Goal: Transaction & Acquisition: Purchase product/service

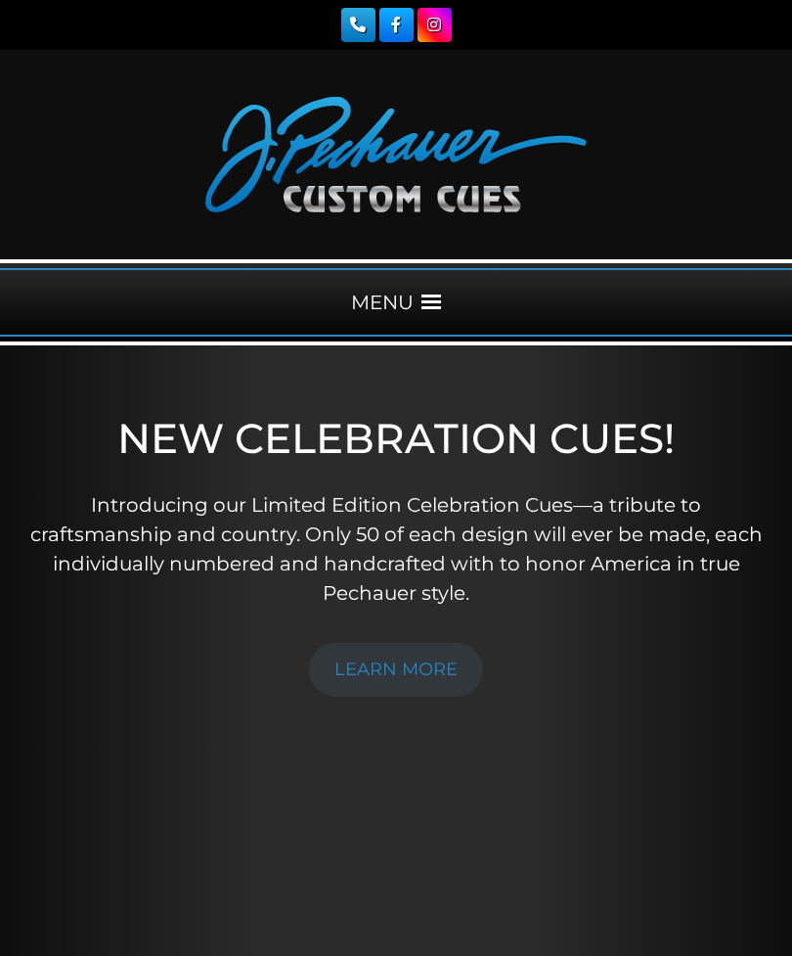
click at [440, 301] on span at bounding box center [432, 302] width 20 height 20
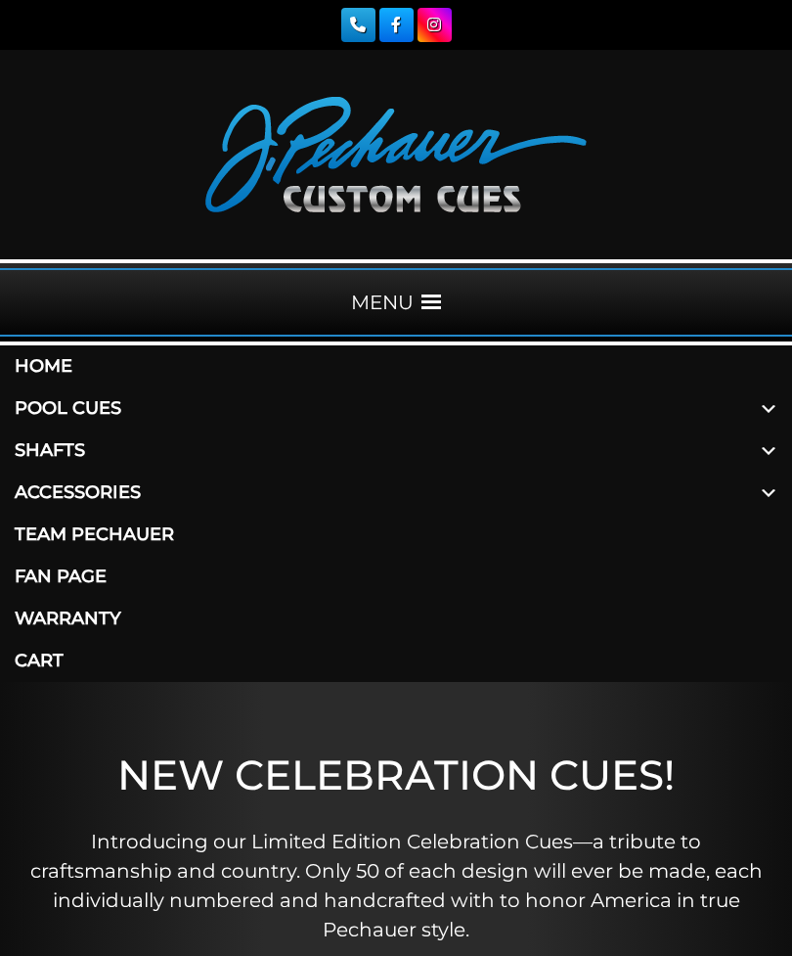
click at [69, 409] on link "Pool Cues" at bounding box center [396, 408] width 792 height 42
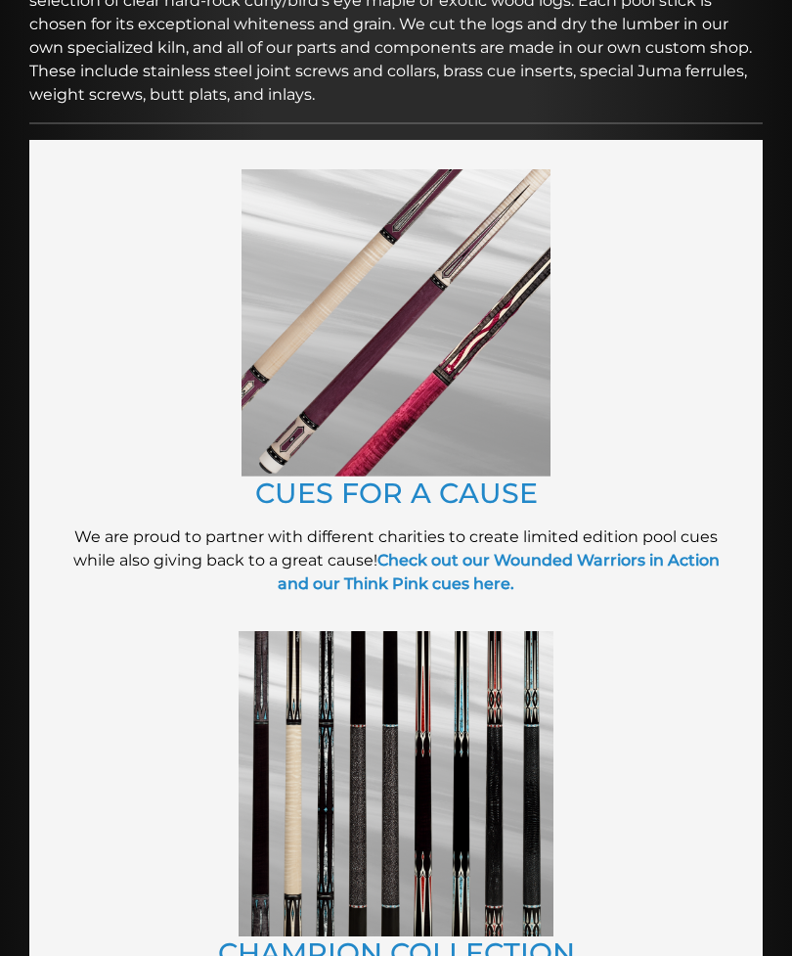
scroll to position [539, 0]
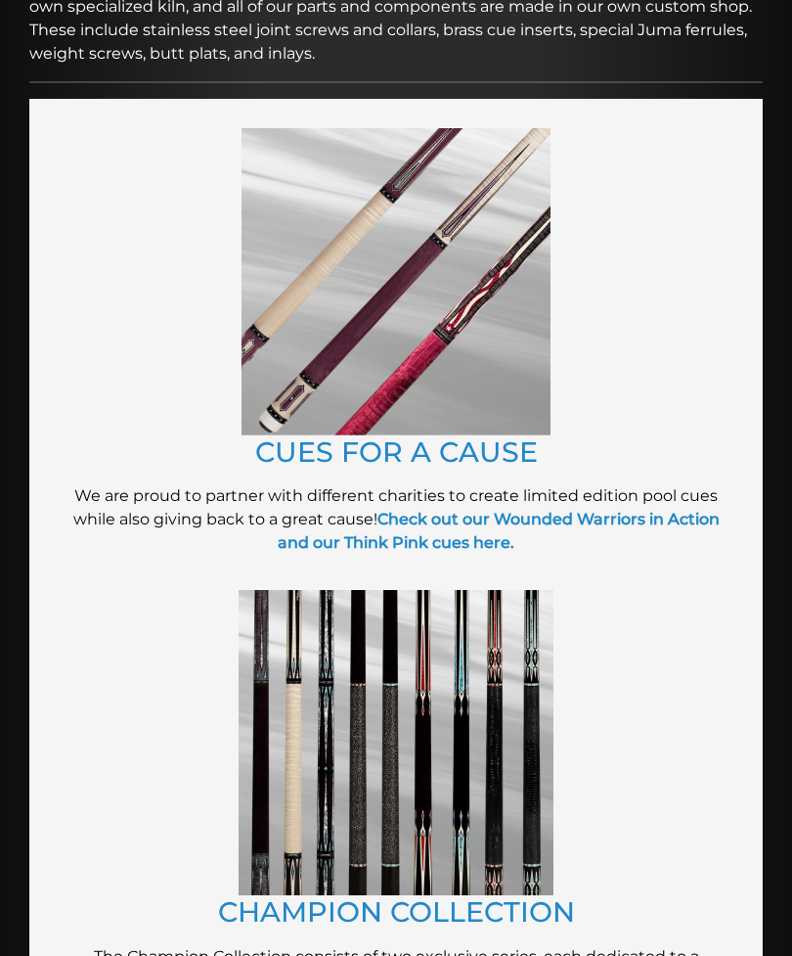
click at [291, 747] on img at bounding box center [396, 742] width 315 height 305
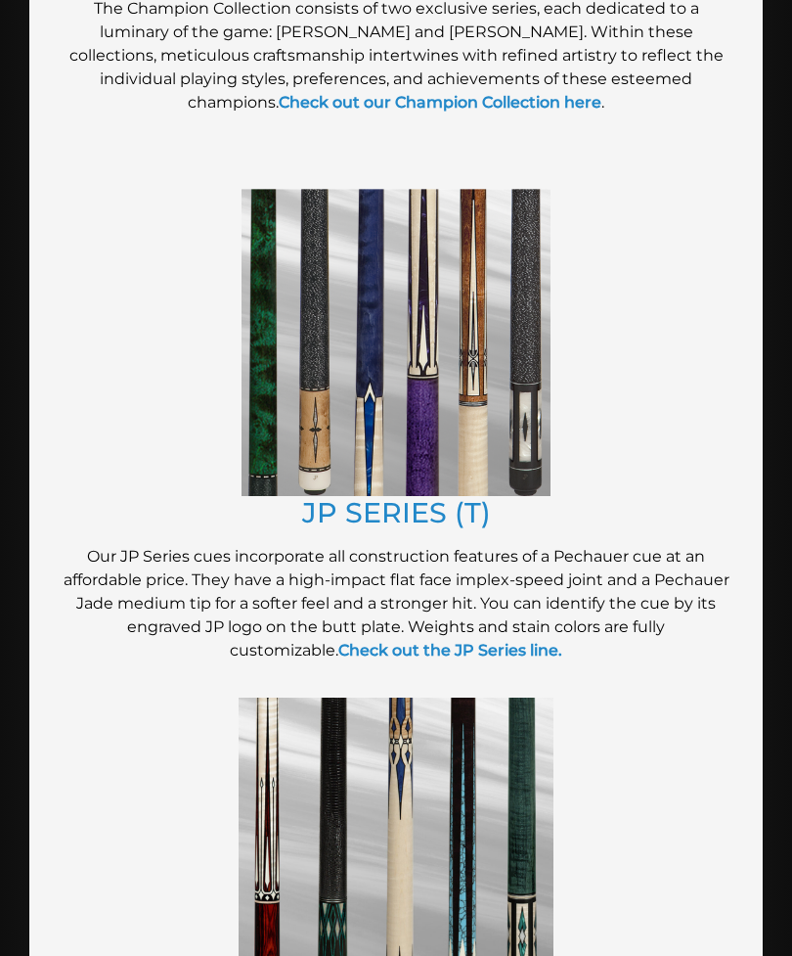
scroll to position [1697, 0]
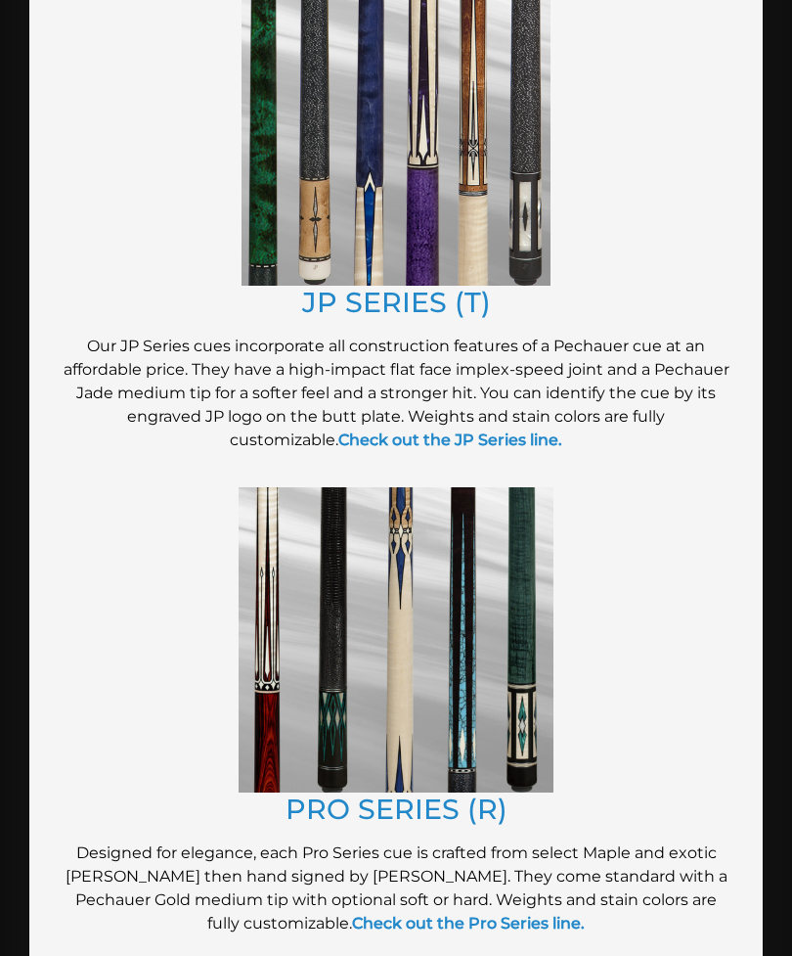
click at [279, 580] on img at bounding box center [396, 639] width 315 height 305
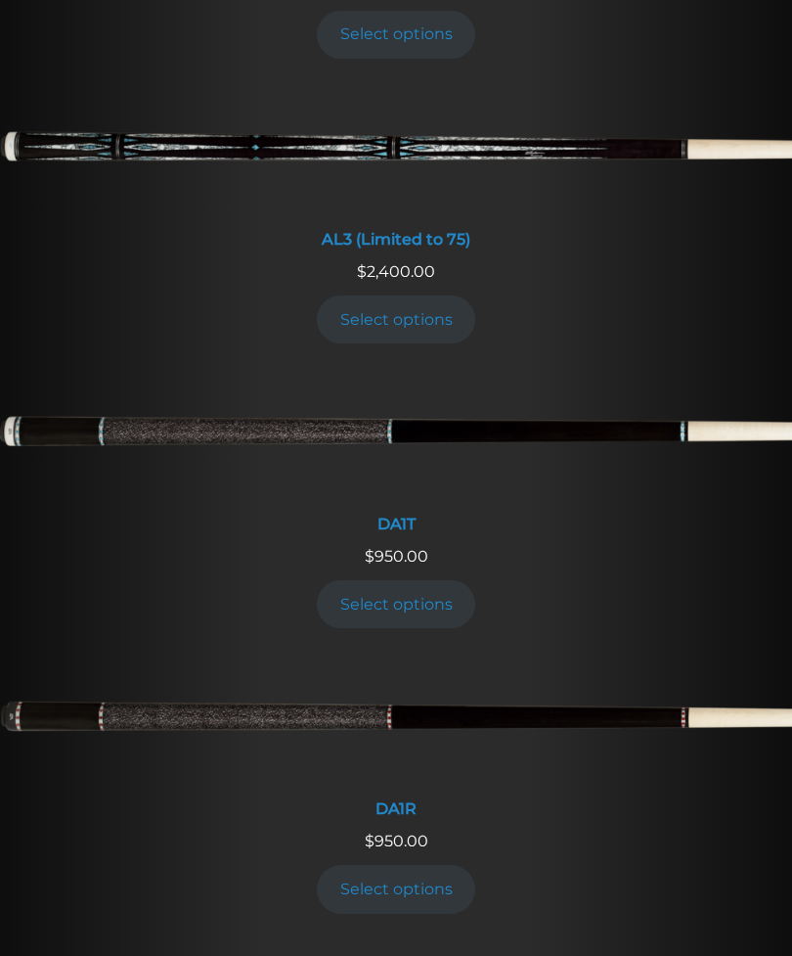
scroll to position [1529, 0]
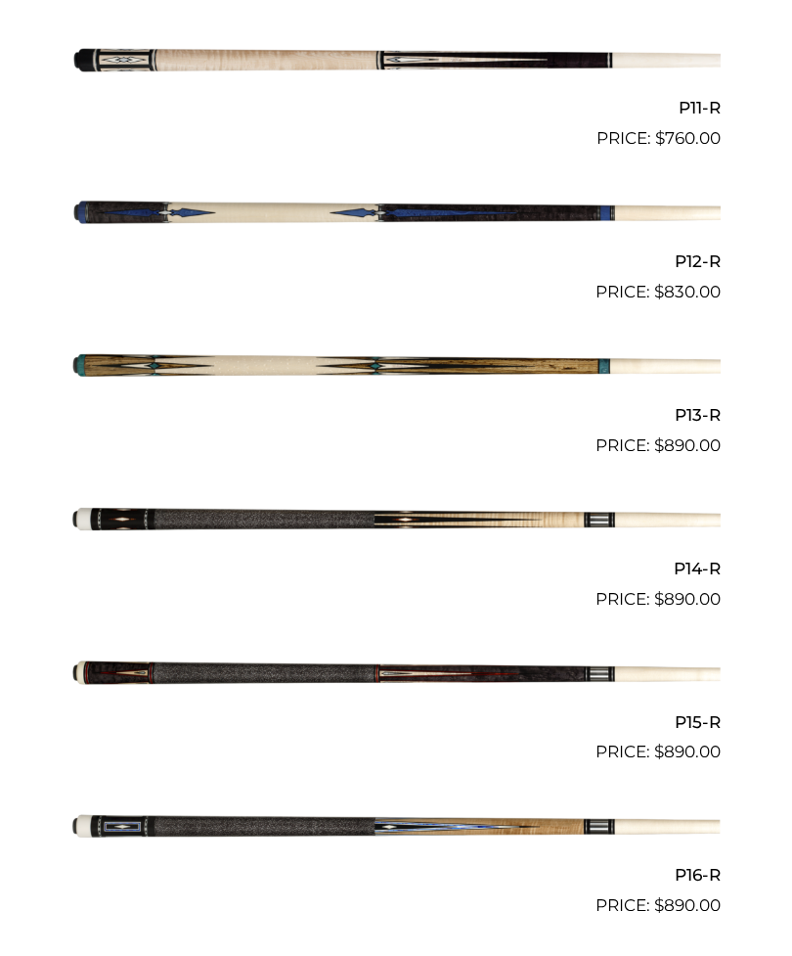
scroll to position [2407, 0]
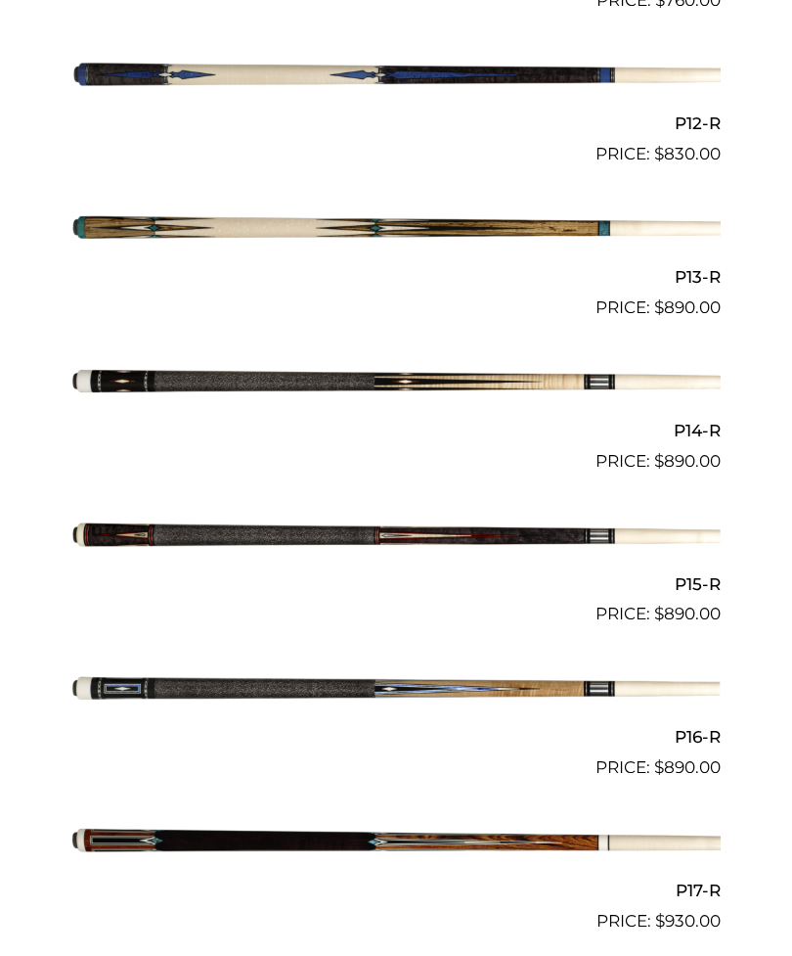
click at [201, 533] on img at bounding box center [395, 536] width 649 height 108
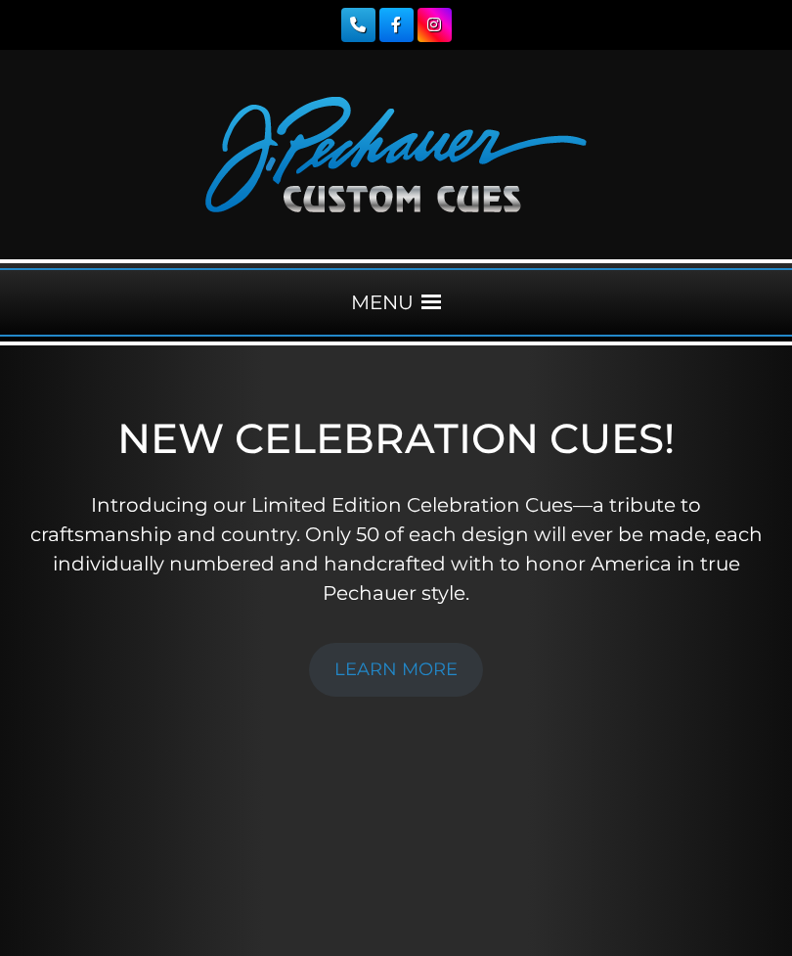
click at [424, 308] on span at bounding box center [432, 302] width 20 height 20
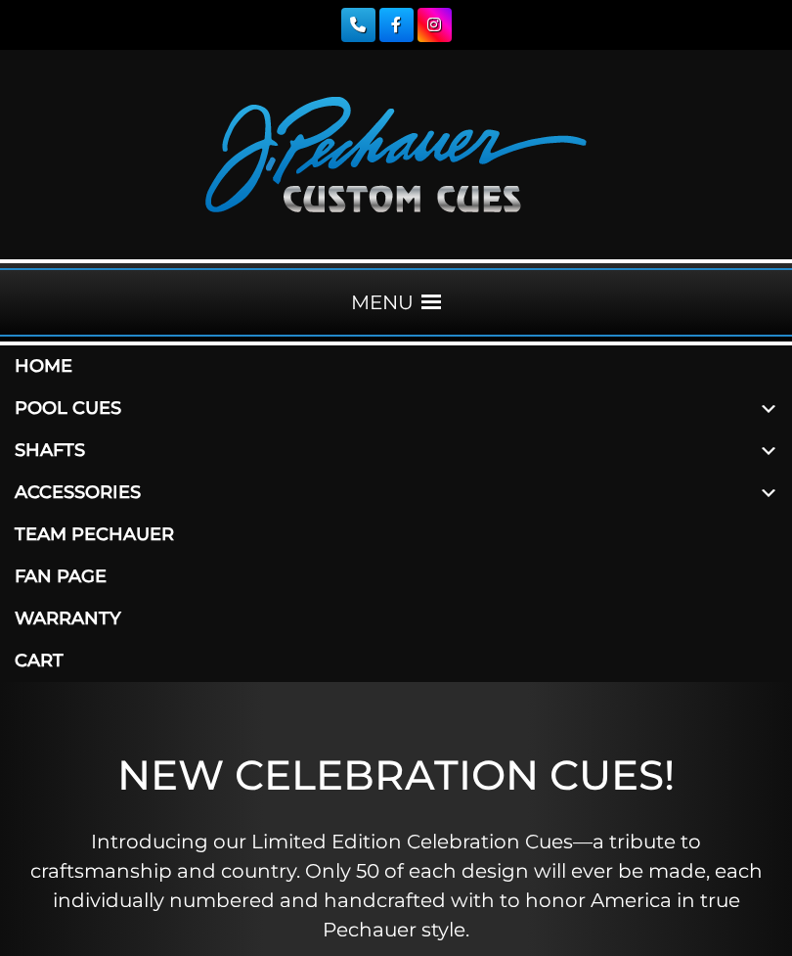
click at [93, 414] on link "Pool Cues" at bounding box center [396, 408] width 792 height 42
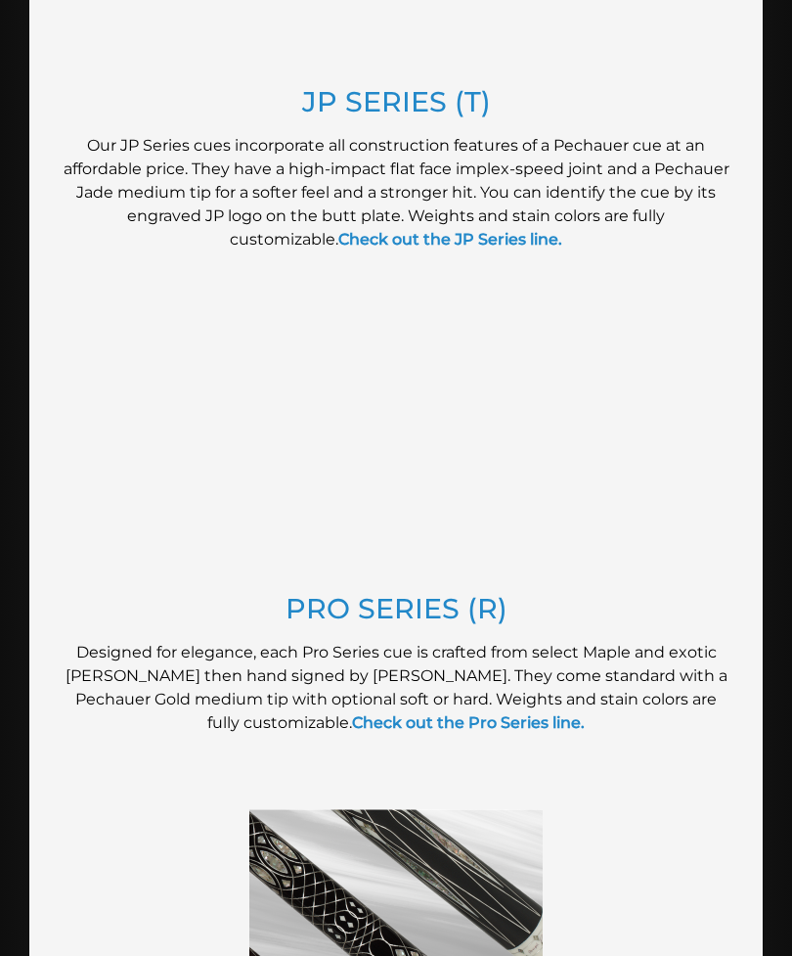
scroll to position [2148, 0]
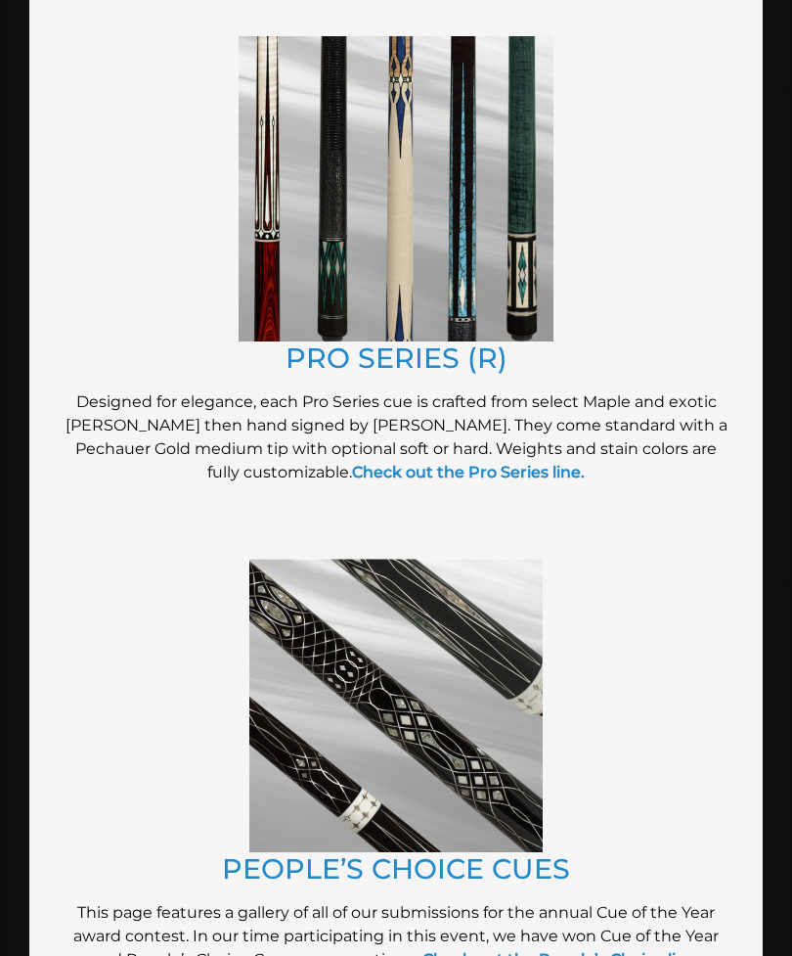
click at [293, 291] on img at bounding box center [396, 188] width 315 height 305
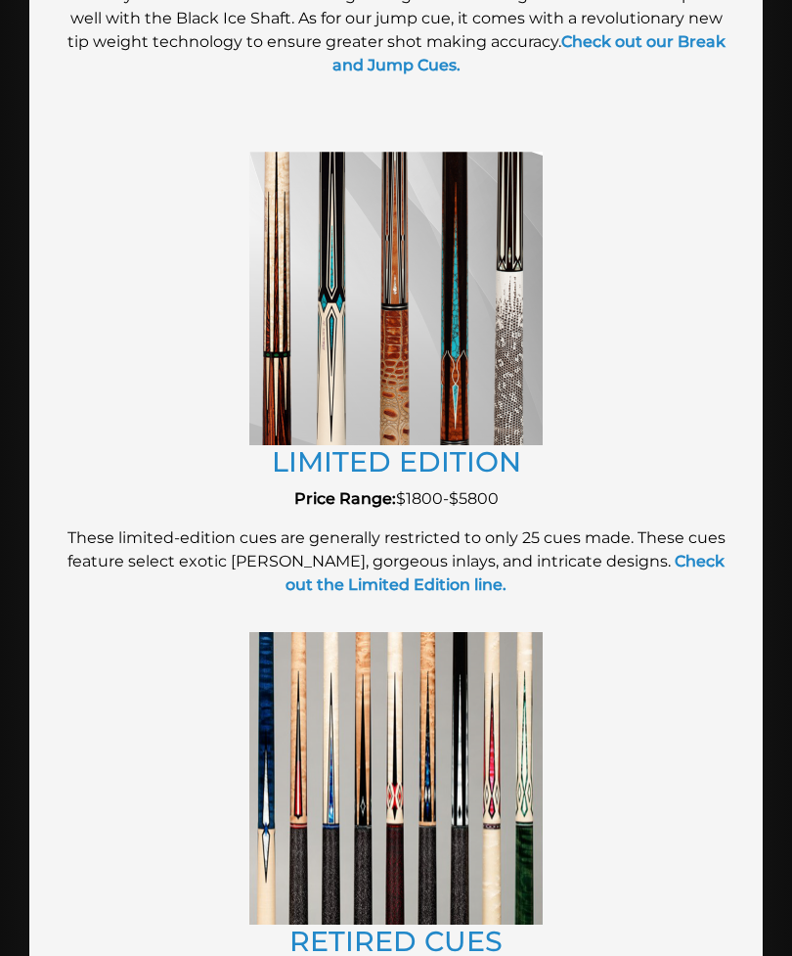
scroll to position [3563, 0]
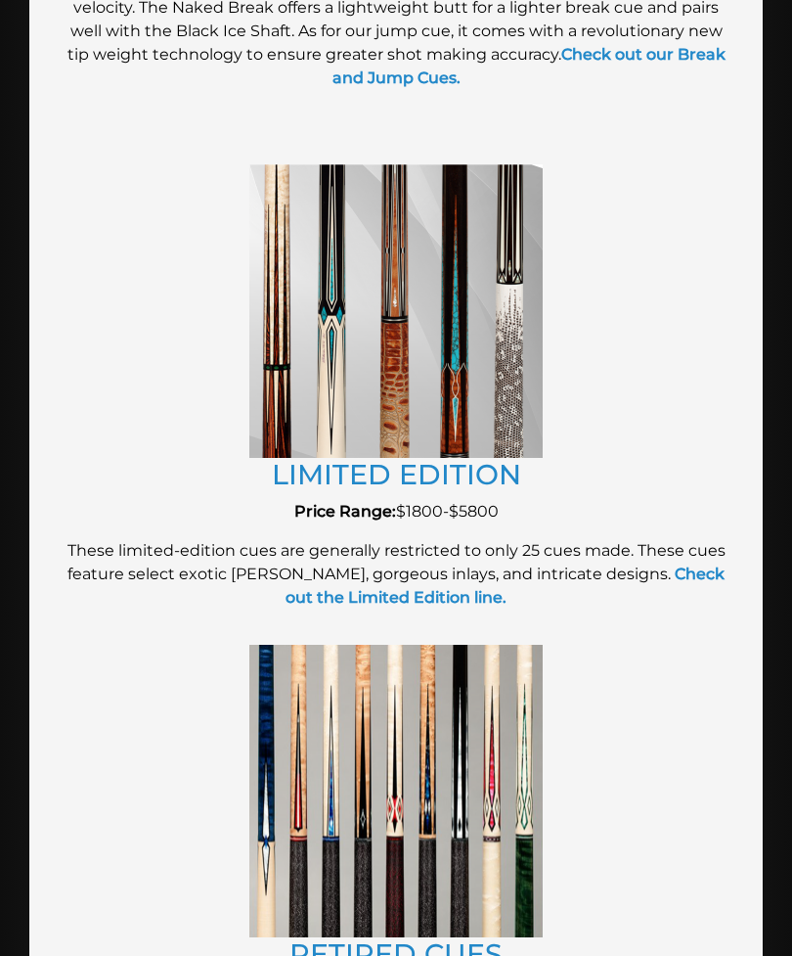
click at [316, 366] on img at bounding box center [395, 310] width 293 height 293
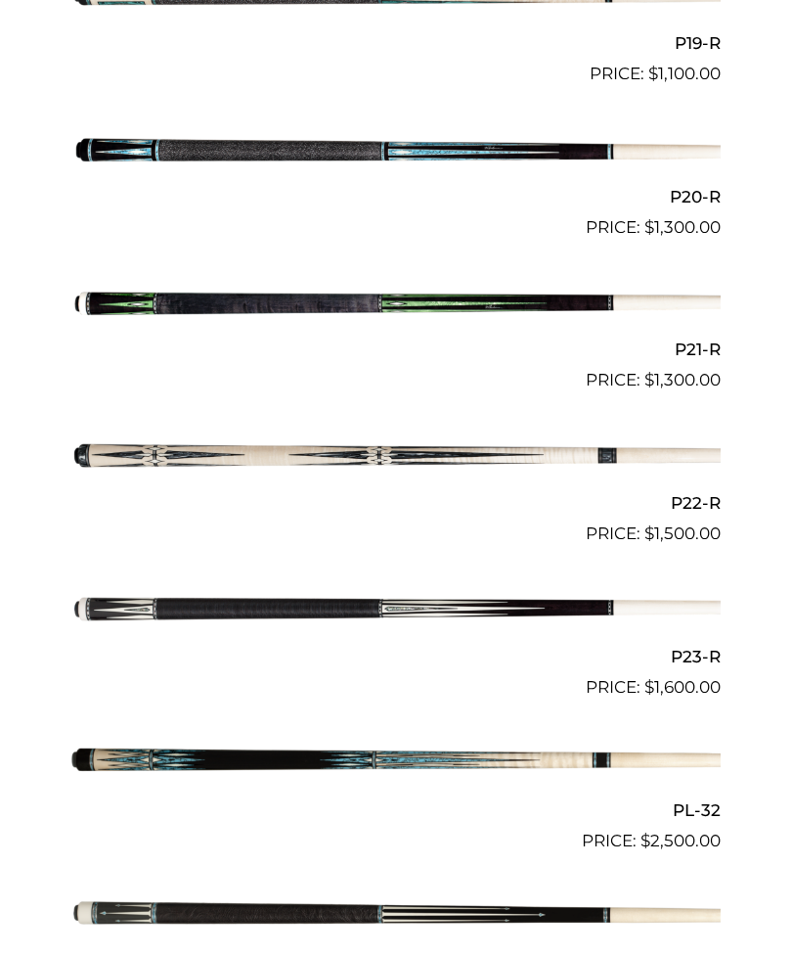
scroll to position [3547, 0]
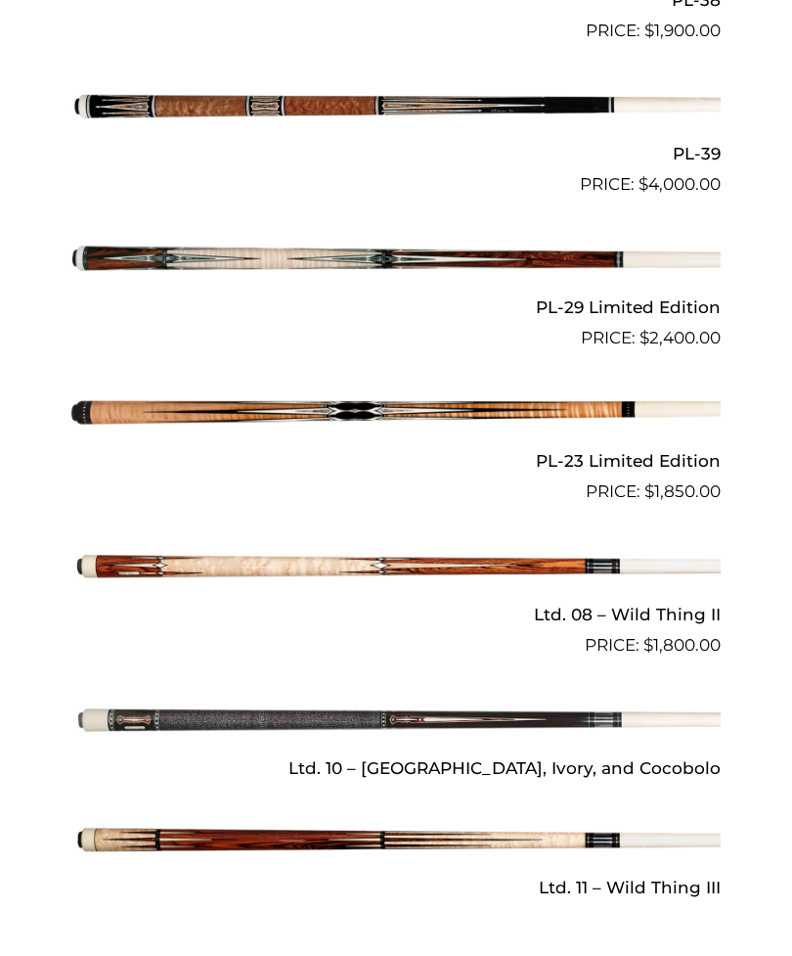
scroll to position [2310, 0]
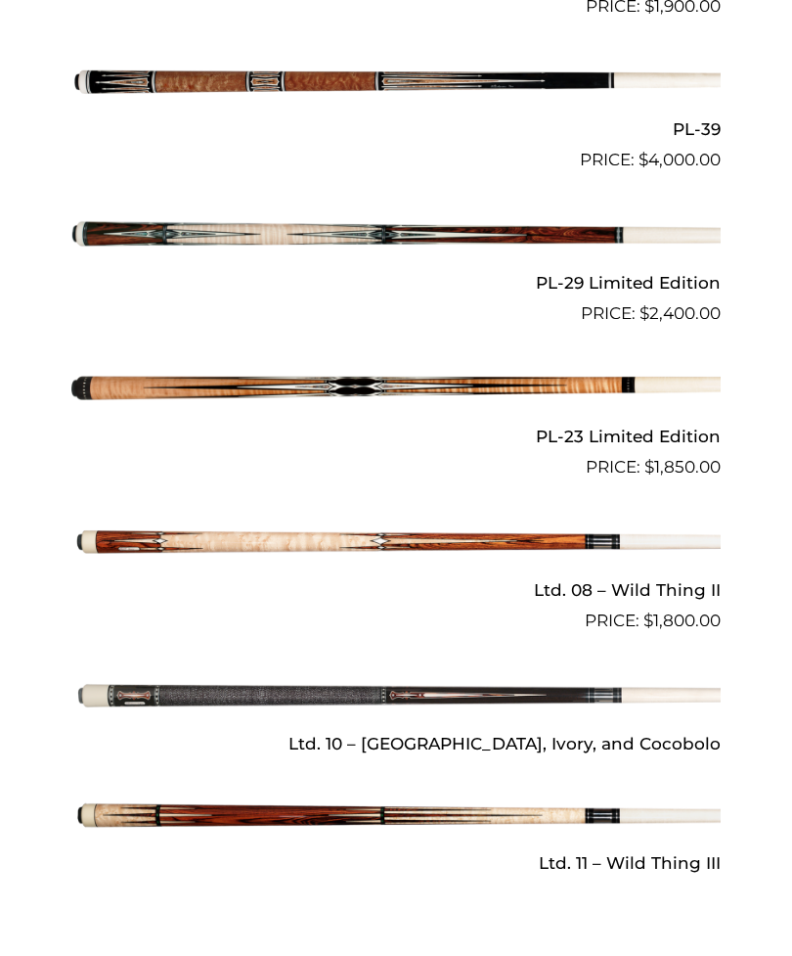
click at [173, 710] on img at bounding box center [395, 696] width 649 height 108
